Goal: Task Accomplishment & Management: Manage account settings

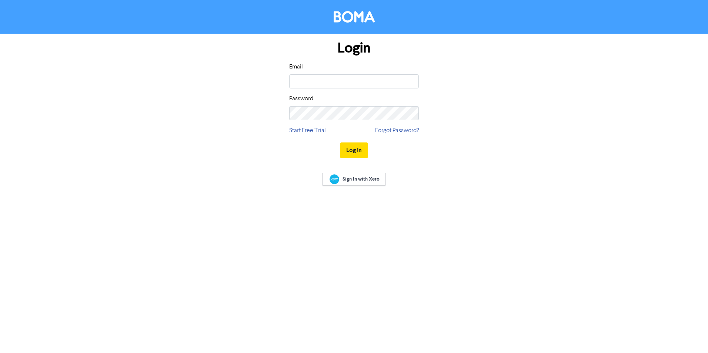
type input "[PERSON_NAME][EMAIL_ADDRESS][DOMAIN_NAME]"
click at [354, 151] on button "Log In" at bounding box center [354, 151] width 28 height 16
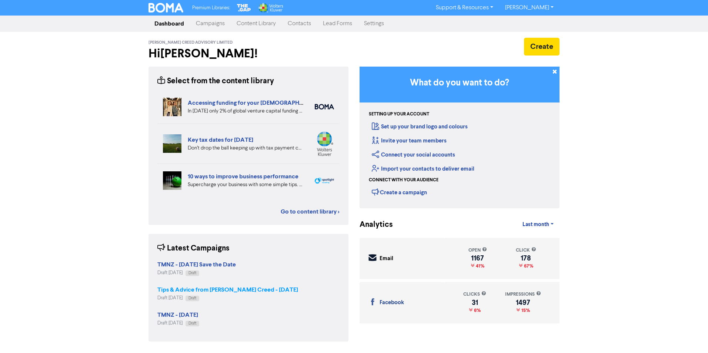
click at [233, 289] on strong "Tips & Advice from [PERSON_NAME] Creed - [DATE]" at bounding box center [227, 289] width 141 height 7
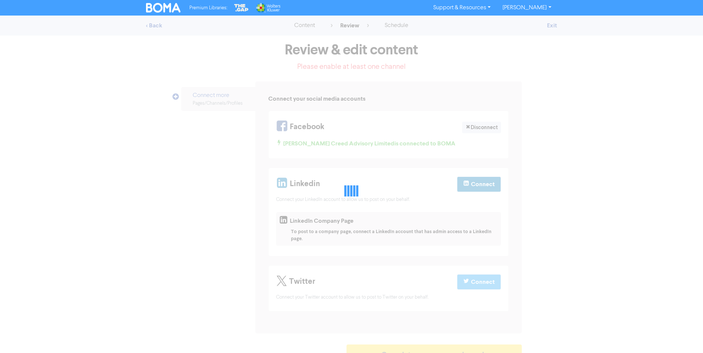
select select "CONTACT_US"
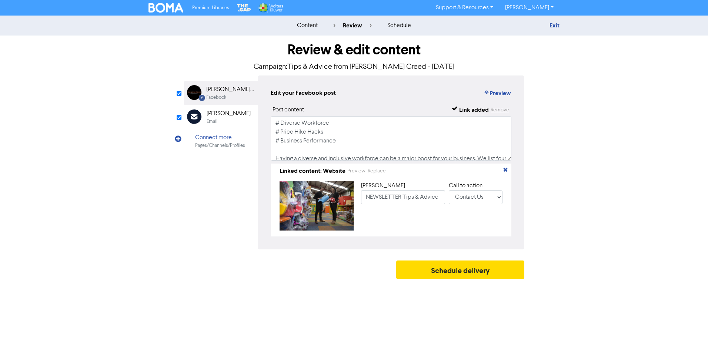
click at [223, 115] on div "[PERSON_NAME]" at bounding box center [229, 113] width 44 height 9
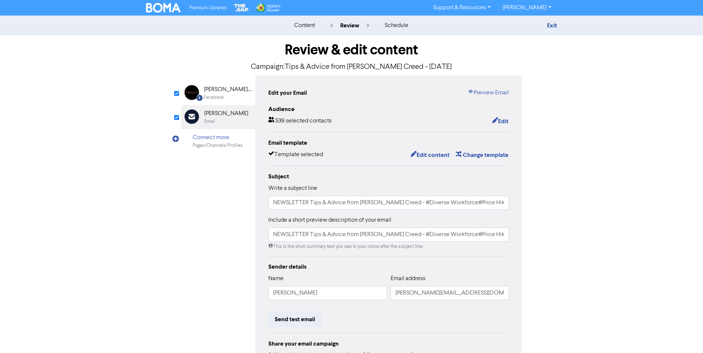
scroll to position [65, 0]
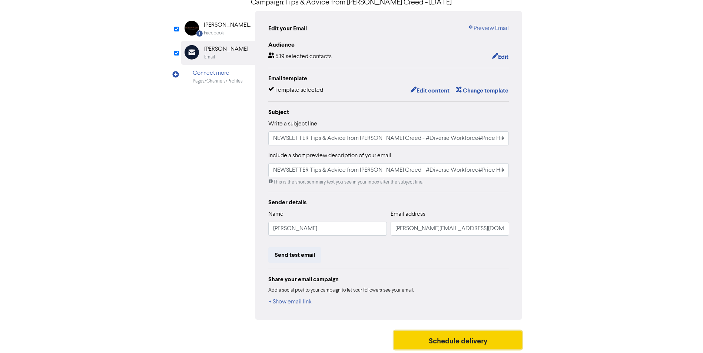
click at [455, 337] on button "Schedule delivery" at bounding box center [458, 340] width 128 height 19
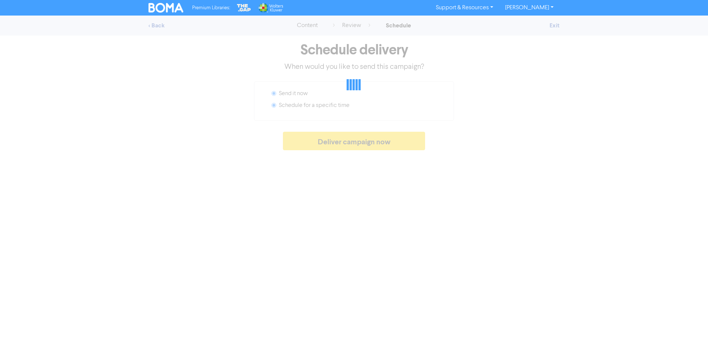
radio input "false"
radio input "true"
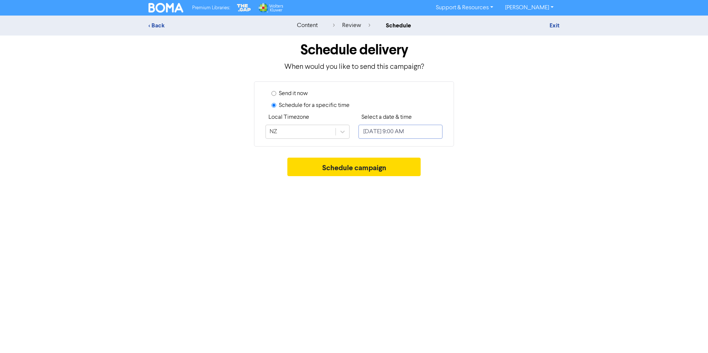
select select "9"
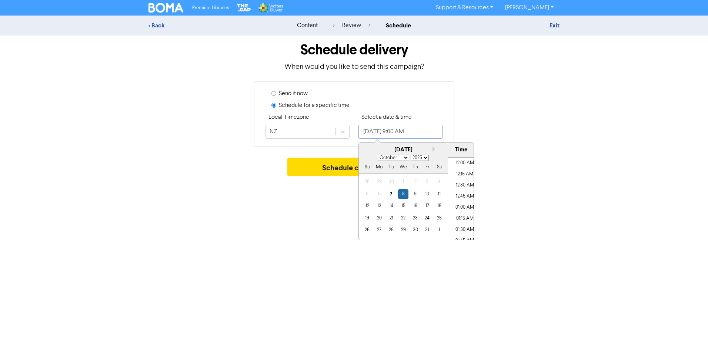
click at [423, 131] on input "[DATE] 9:00 AM" at bounding box center [401, 132] width 84 height 14
click at [391, 197] on div "7" at bounding box center [391, 194] width 10 height 10
click at [463, 220] on li "09:30 AM" at bounding box center [464, 221] width 33 height 11
type input "[DATE] 9:30 AM"
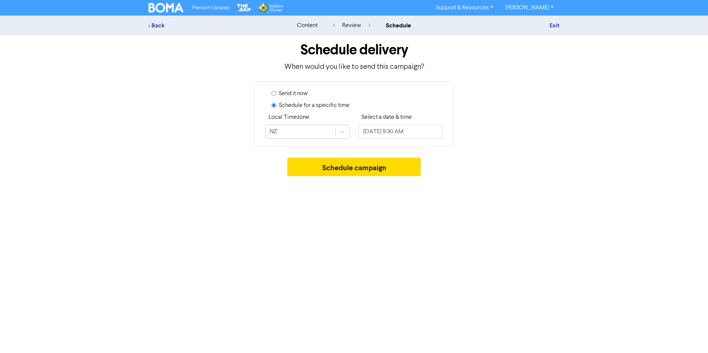
click at [500, 214] on div "Premium Libraries: Support & Resources Video Tutorials FAQ & Guides Marketing E…" at bounding box center [354, 176] width 708 height 353
click at [364, 169] on button "Schedule campaign" at bounding box center [354, 167] width 134 height 19
